Goal: Navigation & Orientation: Find specific page/section

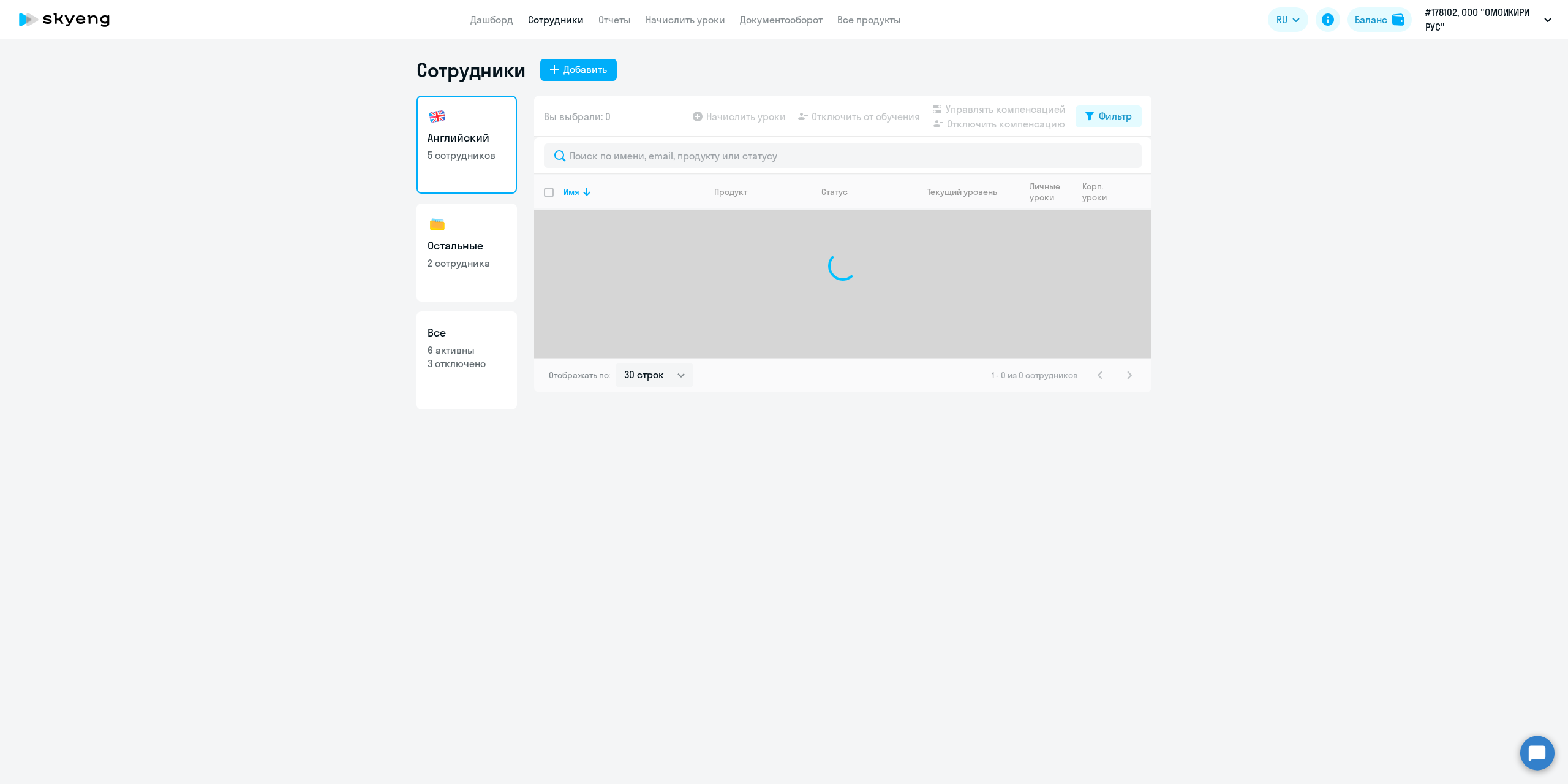
select select "30"
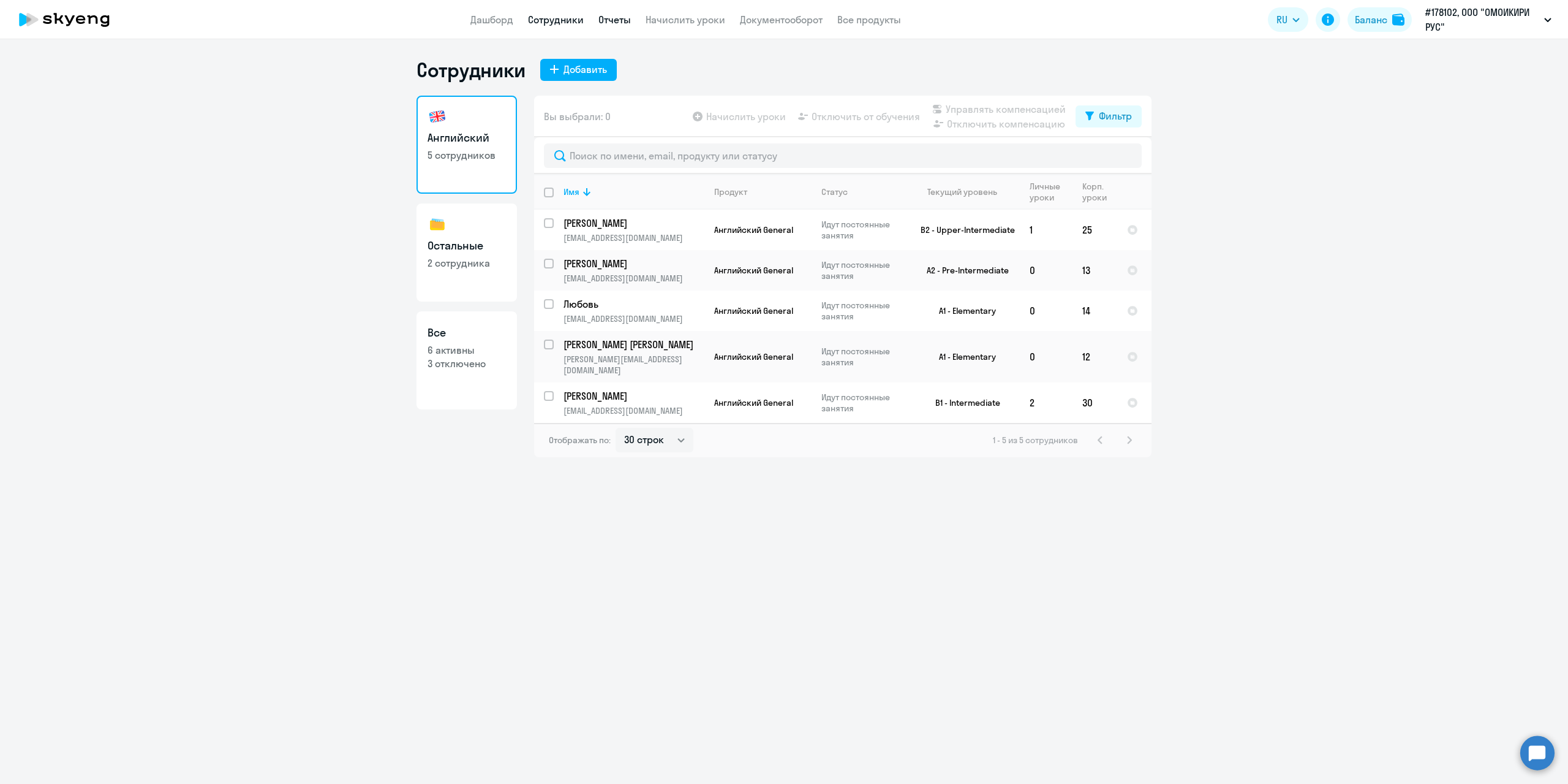
click at [608, 19] on link "Отчеты" at bounding box center [614, 20] width 32 height 13
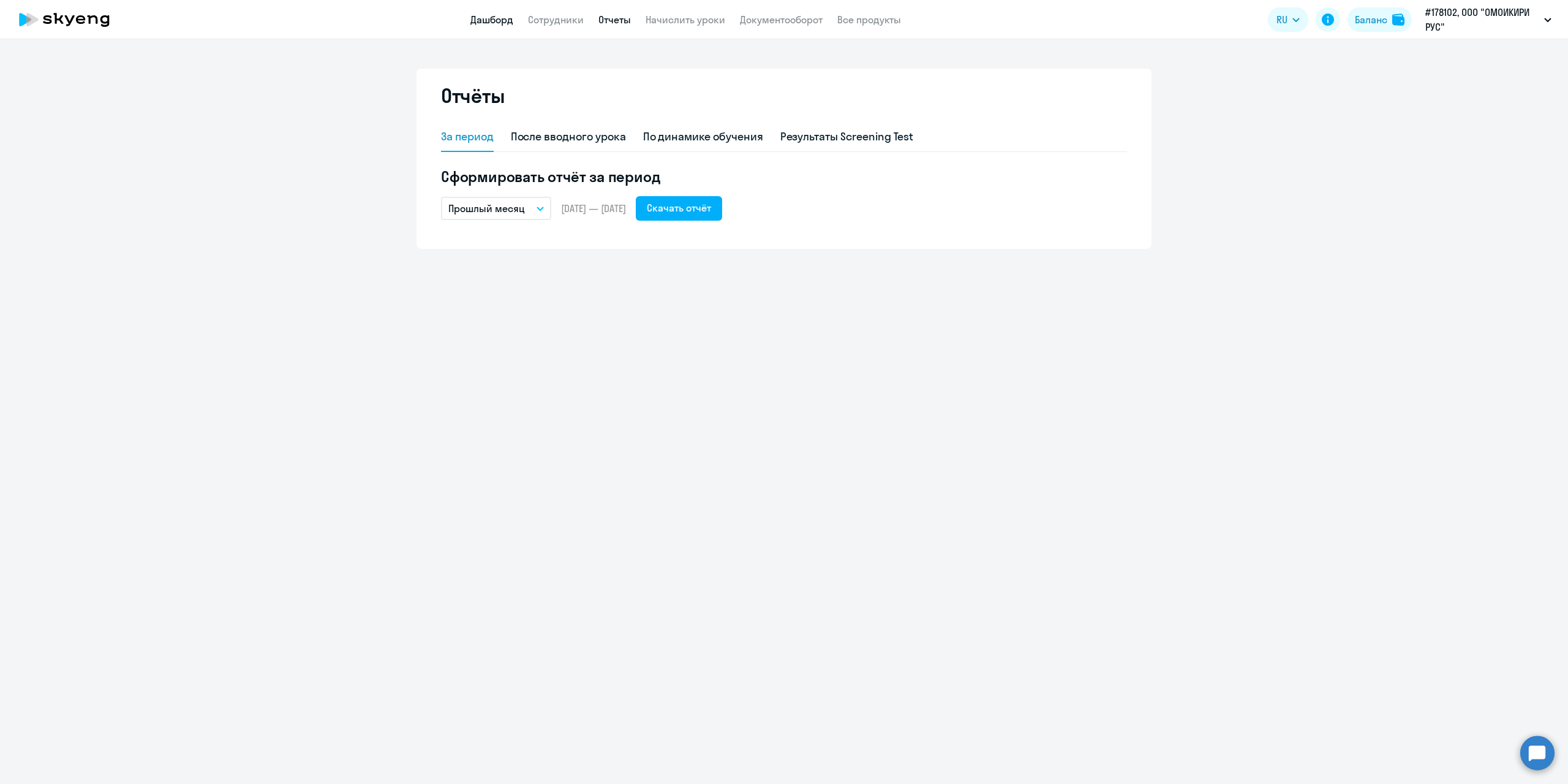
click at [492, 20] on link "Дашборд" at bounding box center [492, 20] width 43 height 13
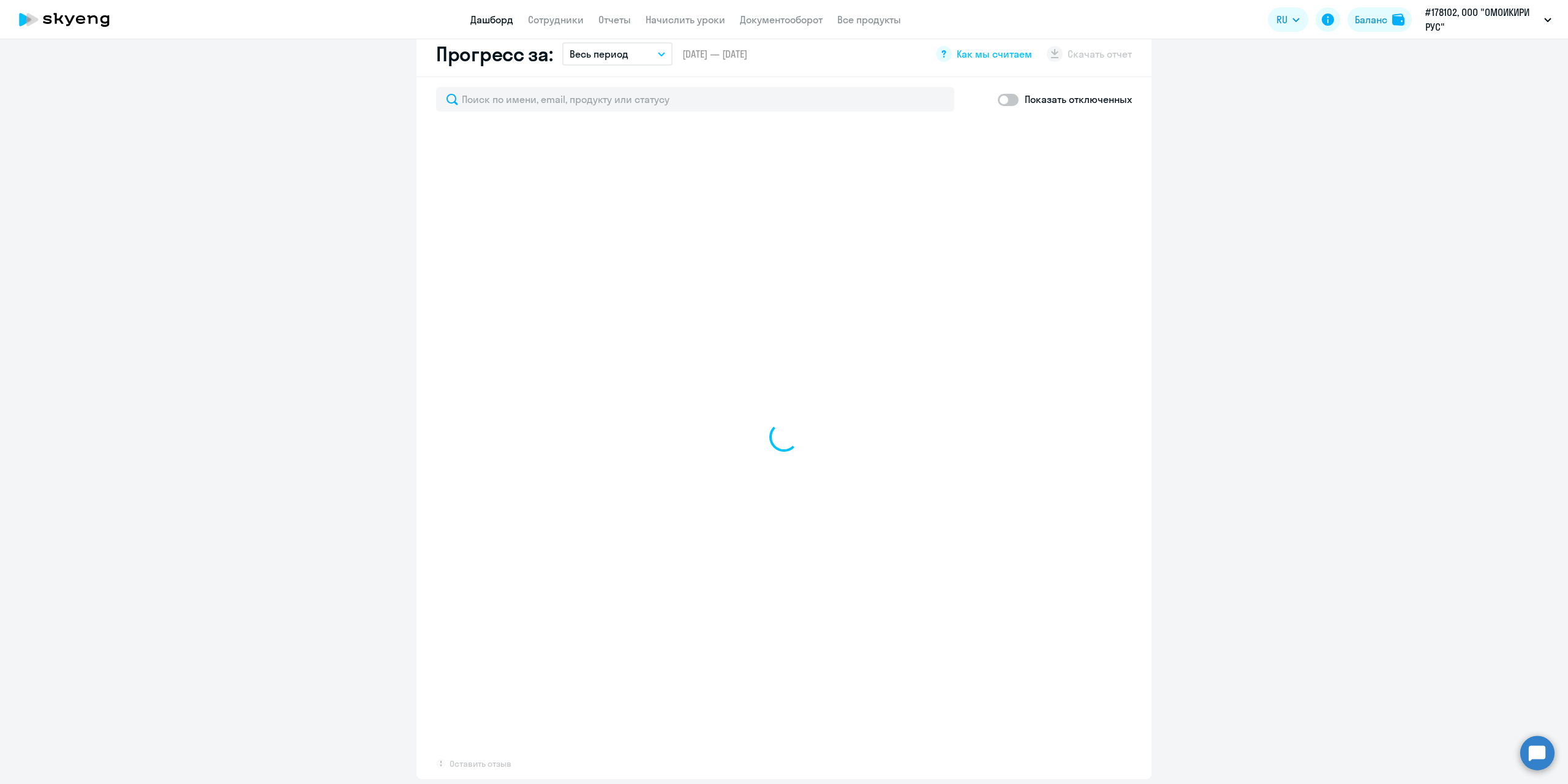
scroll to position [676, 0]
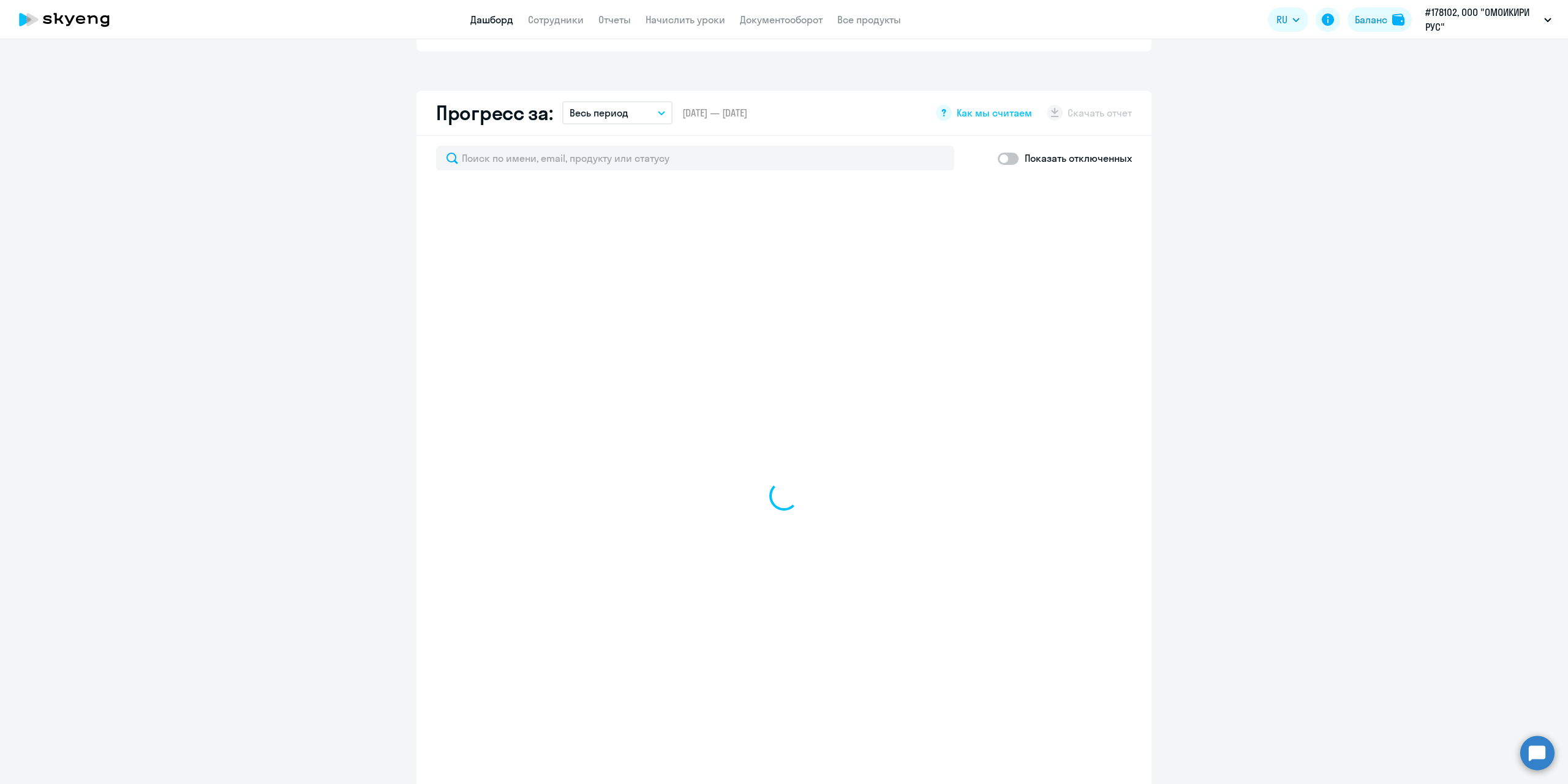
select select "30"
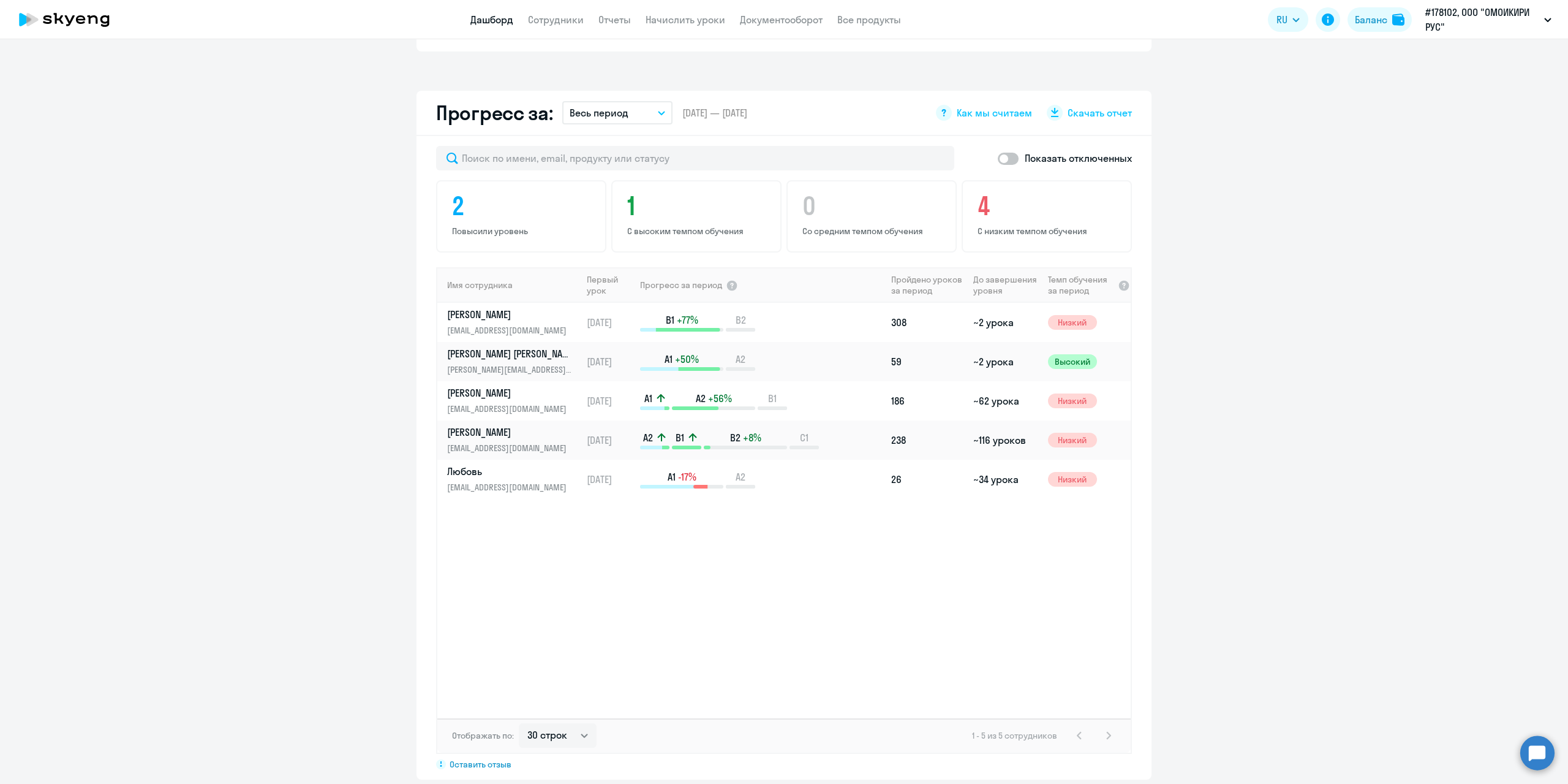
click at [560, 13] on app-menu-item-link "Сотрудники" at bounding box center [556, 21] width 56 height 16
click at [558, 21] on link "Сотрудники" at bounding box center [556, 20] width 56 height 13
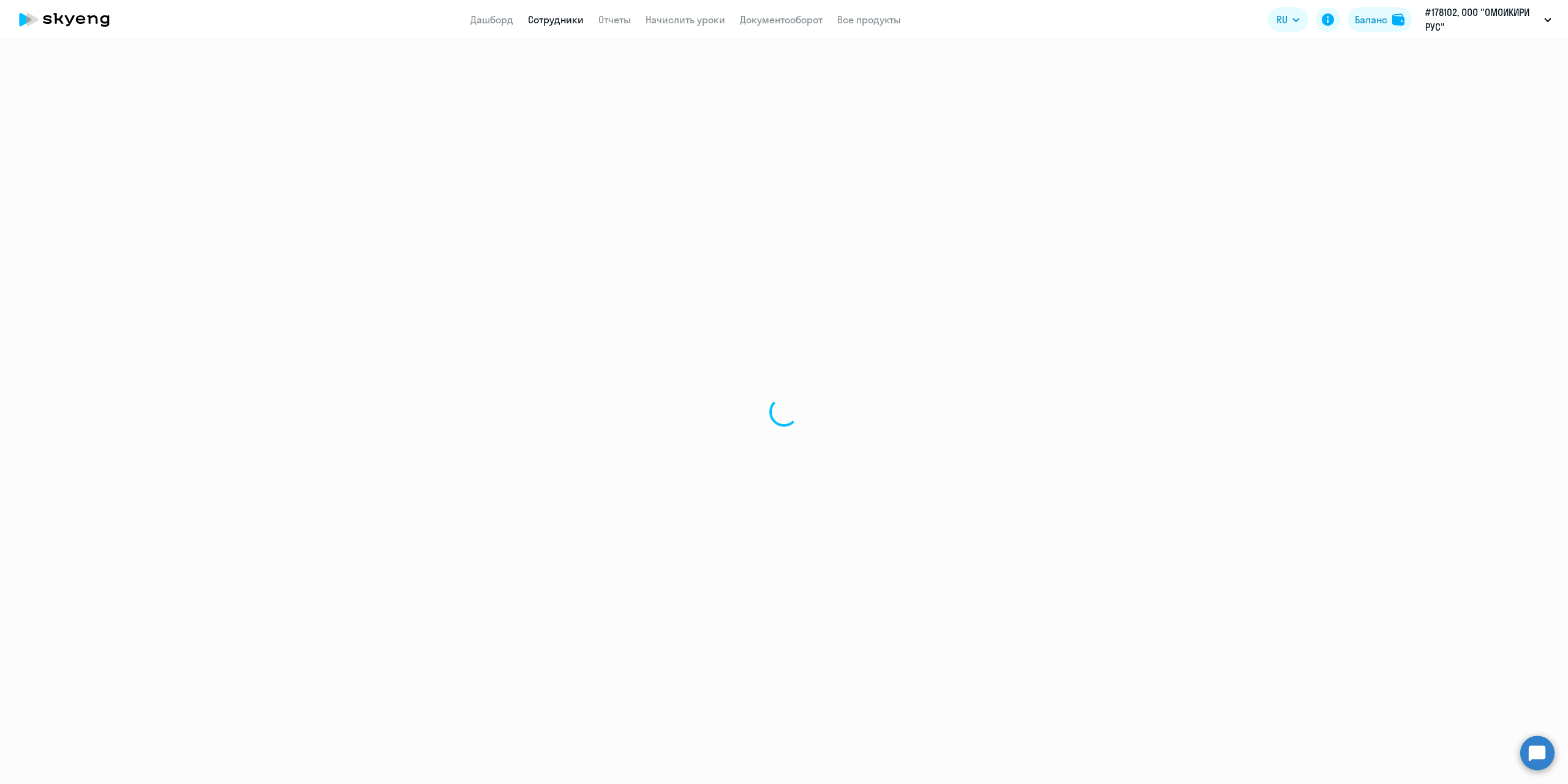
select select "30"
